Goal: Find specific page/section: Find specific page/section

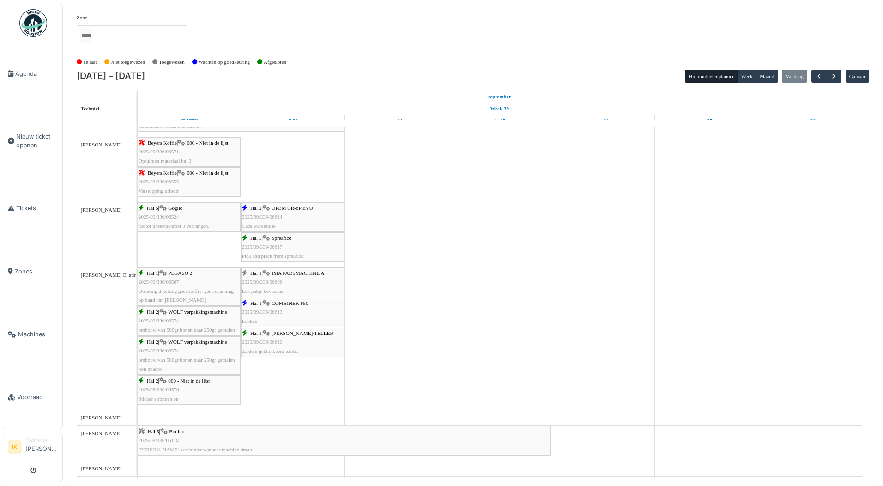
click at [301, 310] on div "Hal 1 | COMBINER F50 2025/09/336/06613 Lekken" at bounding box center [292, 312] width 101 height 27
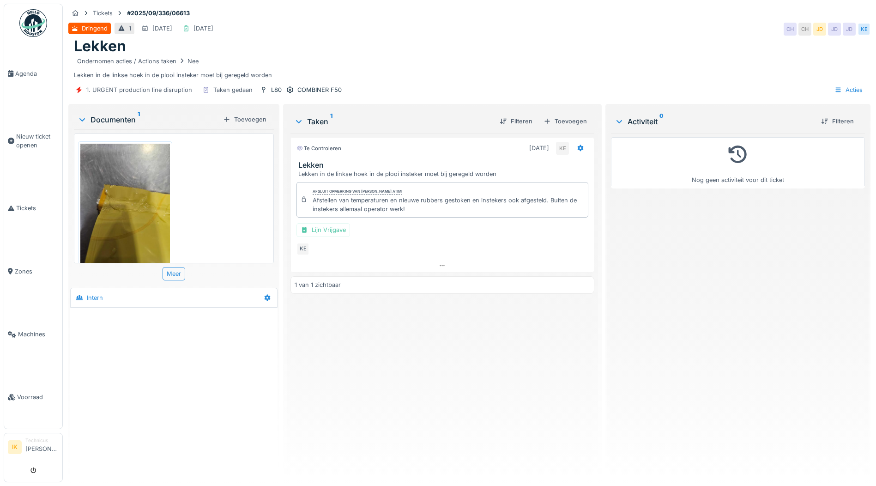
click at [124, 204] on img at bounding box center [125, 203] width 90 height 119
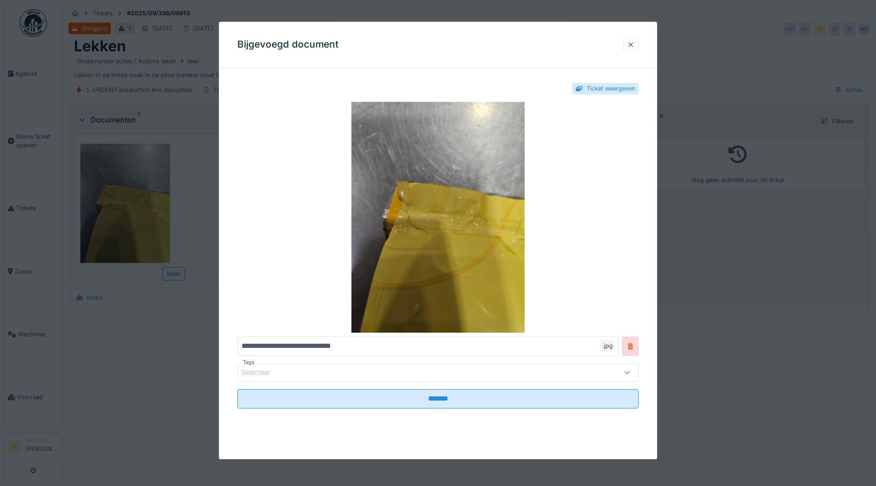
click at [633, 45] on div at bounding box center [630, 44] width 7 height 9
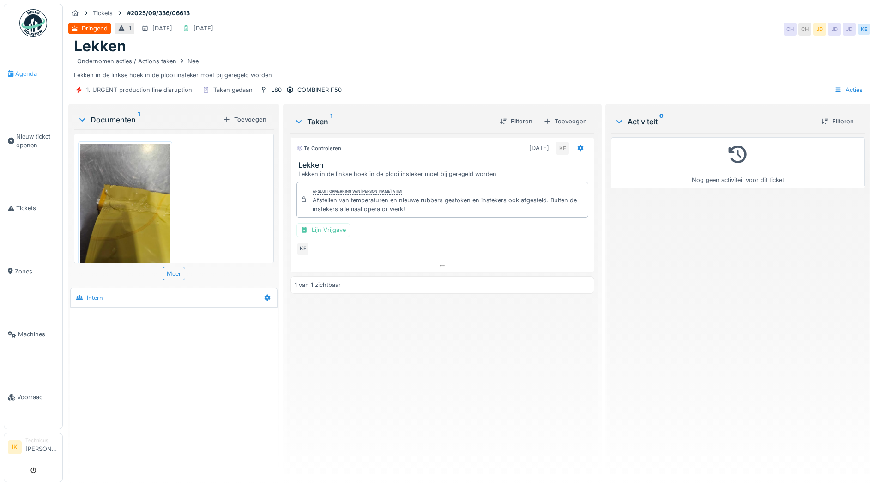
click at [20, 72] on span "Agenda" at bounding box center [36, 73] width 43 height 9
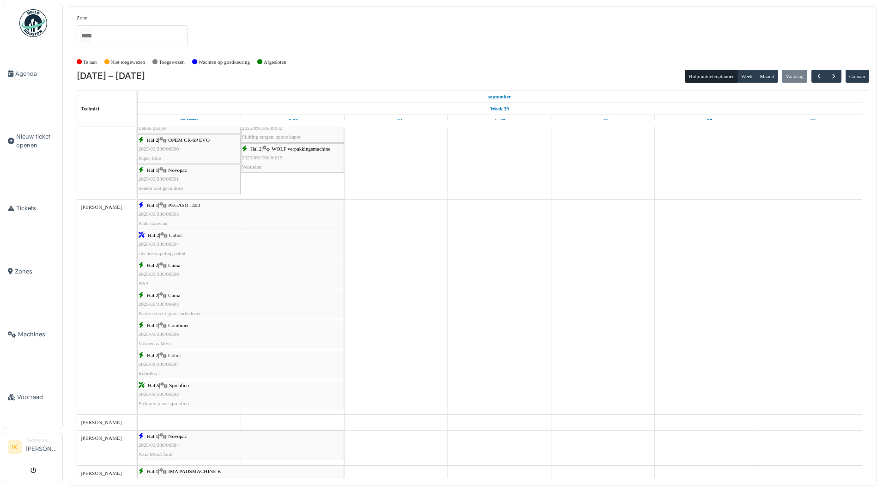
scroll to position [416, 0]
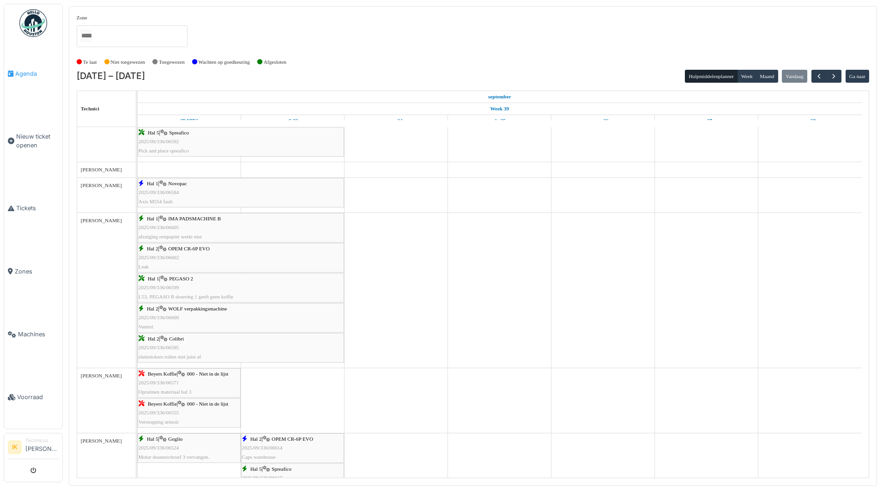
click at [24, 69] on span "Agenda" at bounding box center [36, 73] width 43 height 9
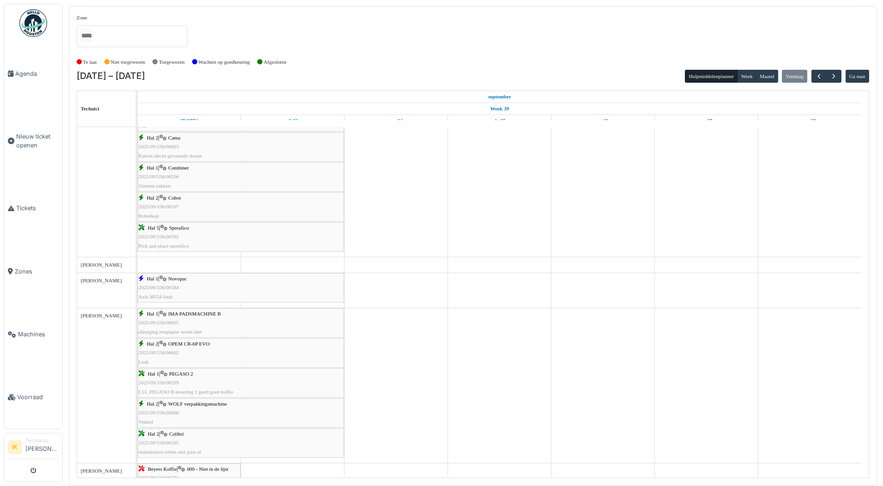
scroll to position [600, 0]
